Goal: Task Accomplishment & Management: Manage account settings

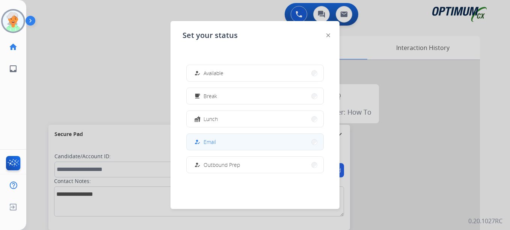
click at [210, 143] on span "Email" at bounding box center [209, 142] width 12 height 8
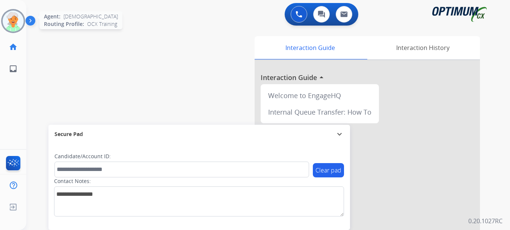
click at [12, 23] on img at bounding box center [13, 21] width 21 height 21
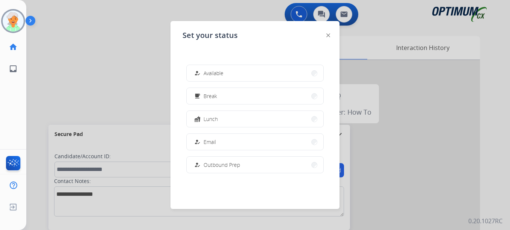
click at [211, 138] on span "Email" at bounding box center [209, 142] width 12 height 8
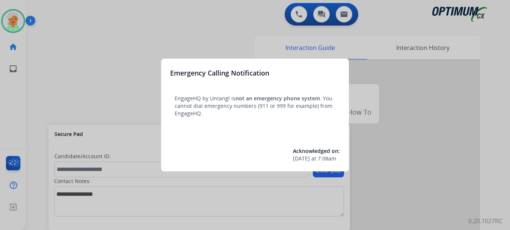
click at [18, 24] on div at bounding box center [255, 115] width 510 height 230
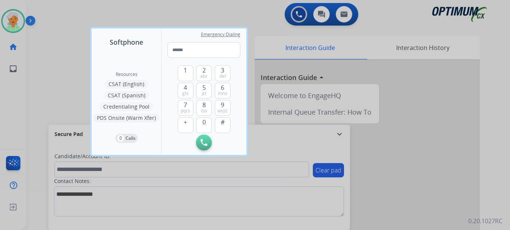
click at [18, 24] on div at bounding box center [255, 115] width 510 height 230
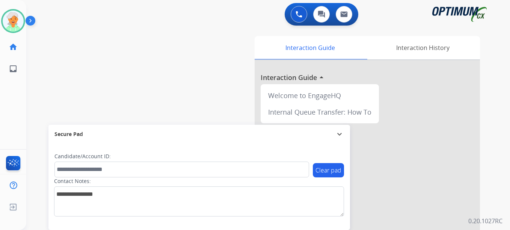
click at [18, 24] on img at bounding box center [13, 21] width 21 height 21
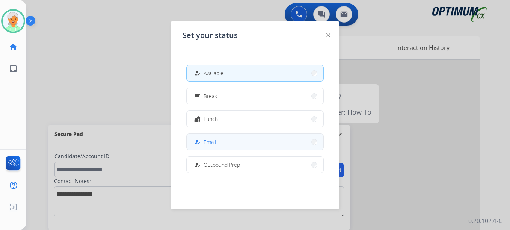
click at [201, 140] on div "how_to_reg" at bounding box center [197, 141] width 11 height 9
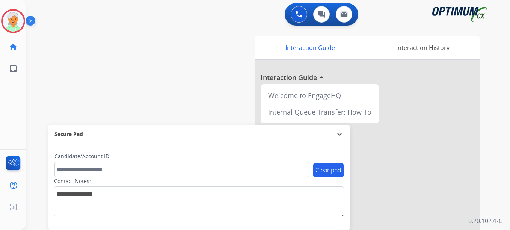
click at [0, 27] on html "Outbound call Quit Outbound call Quit Schedule interaction + Add to my list Cus…" at bounding box center [255, 115] width 510 height 230
click at [21, 26] on img at bounding box center [13, 21] width 21 height 21
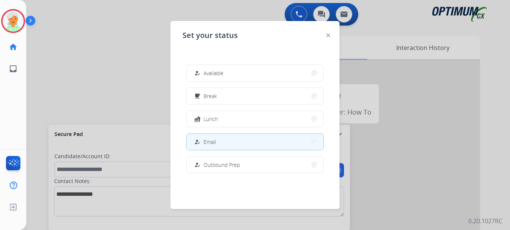
click at [232, 96] on button "free_breakfast Break" at bounding box center [254, 96] width 137 height 16
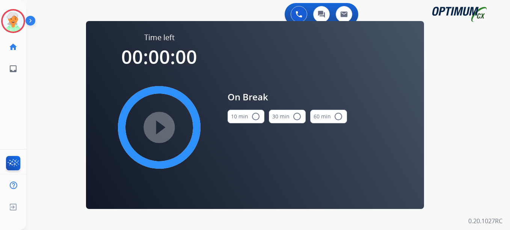
click at [256, 118] on mat-icon "radio_button_unchecked" at bounding box center [255, 116] width 9 height 9
click at [164, 124] on mat-icon "play_circle_filled" at bounding box center [159, 127] width 9 height 9
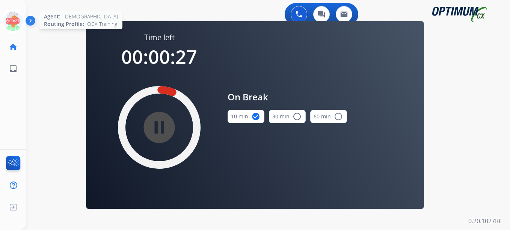
click at [12, 17] on icon at bounding box center [13, 21] width 24 height 24
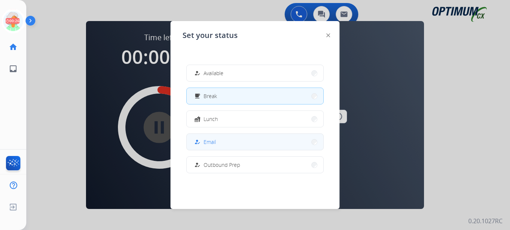
click at [224, 141] on button "how_to_reg Email" at bounding box center [254, 142] width 137 height 16
